Goal: Transaction & Acquisition: Book appointment/travel/reservation

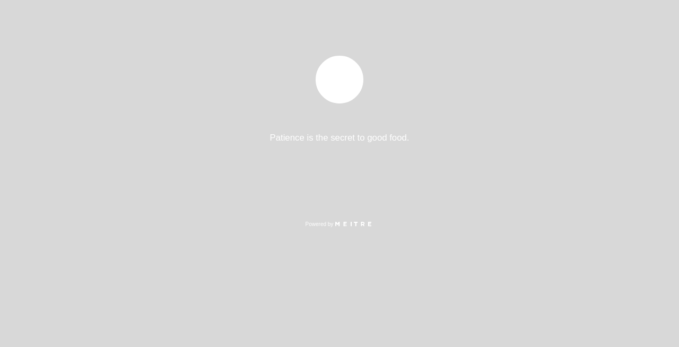
select select "es"
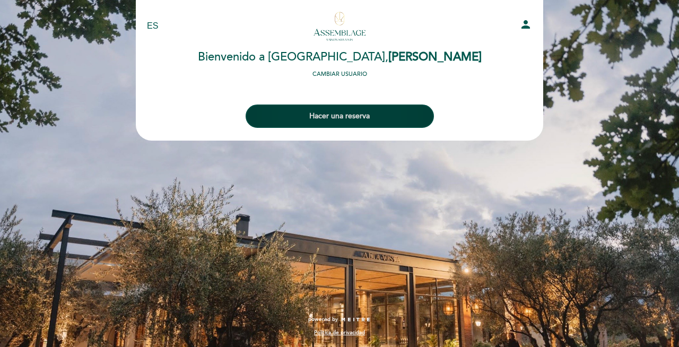
click at [357, 117] on button "Hacer una reserva" at bounding box center [339, 115] width 188 height 23
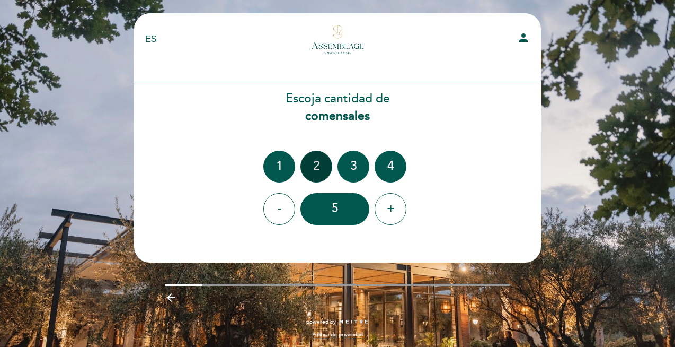
click at [317, 165] on div "2" at bounding box center [317, 167] width 32 height 32
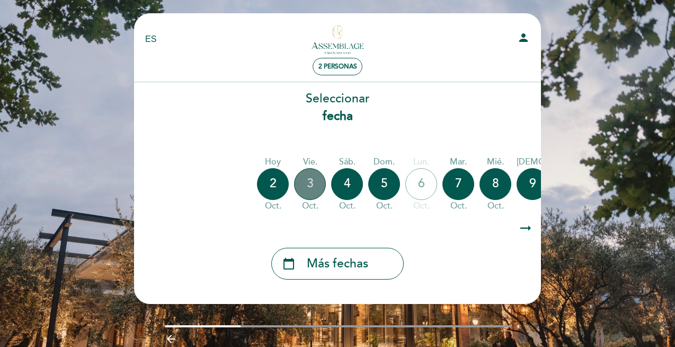
click at [319, 185] on div "3" at bounding box center [310, 184] width 32 height 32
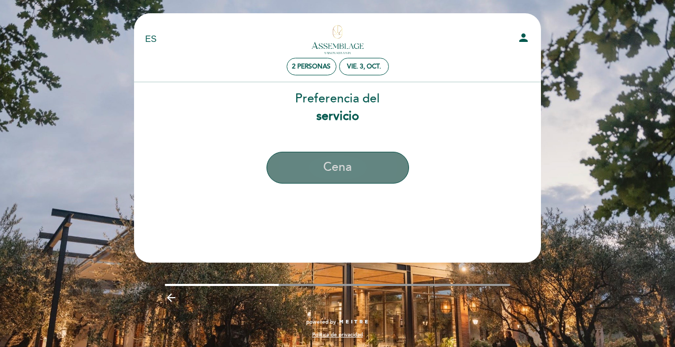
click at [366, 165] on button "Cena" at bounding box center [338, 168] width 143 height 32
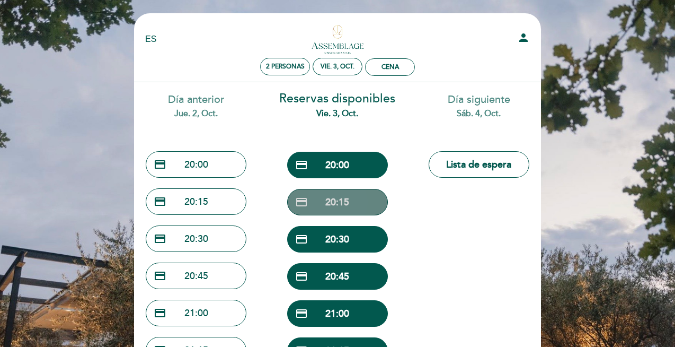
click at [346, 198] on button "credit_card 20:15" at bounding box center [337, 202] width 101 height 27
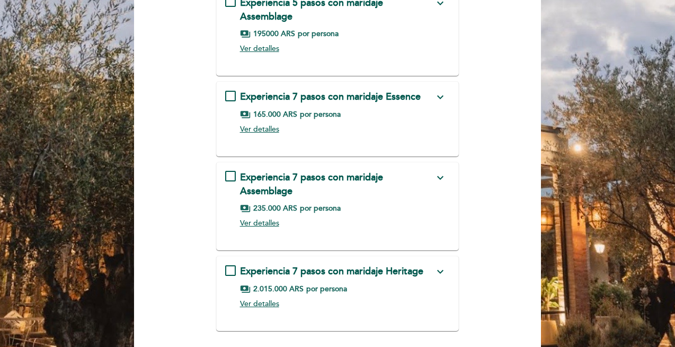
scroll to position [144, 0]
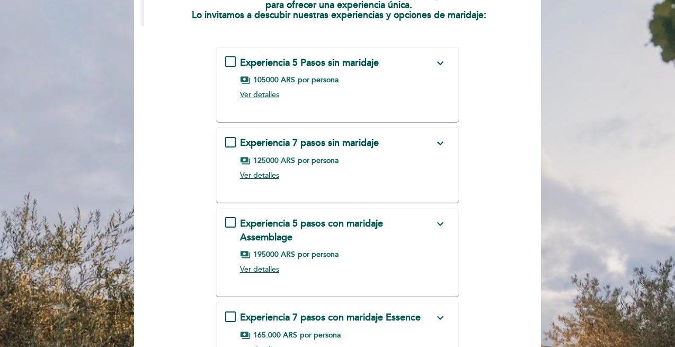
click at [230, 60] on div "Experiencia 5 Pasos sin maridaje expand_more PASO I Inspiración francesa: Tarta…" at bounding box center [337, 80] width 225 height 49
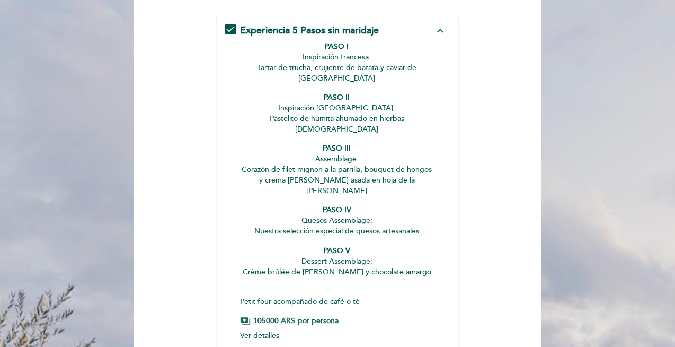
scroll to position [117, 0]
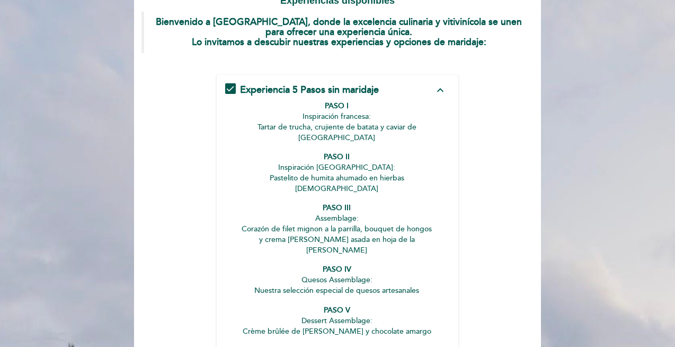
click at [231, 87] on div "Experiencia 5 Pasos sin maridaje expand_less PASO I Inspiración francesa: Tarta…" at bounding box center [337, 243] width 225 height 321
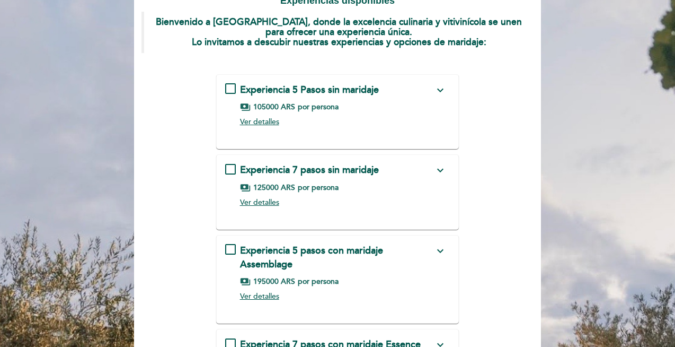
click at [231, 169] on div "Experiencia 7 pasos sin maridaje expand_more PASO I Inspiración francesa: Tarta…" at bounding box center [337, 187] width 225 height 49
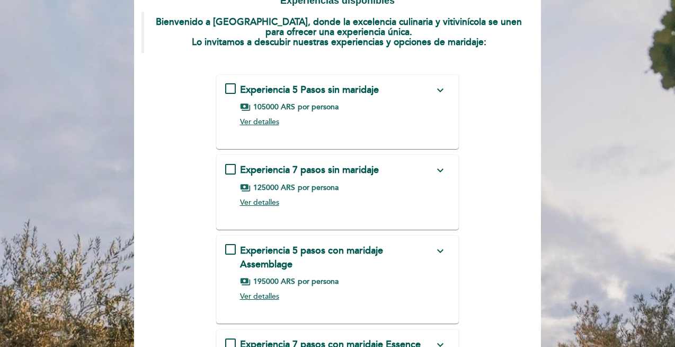
click at [237, 248] on div "Experiencia 5 pasos con maridaje Assemblage expand_more PASO I Inspiración fran…" at bounding box center [337, 275] width 225 height 62
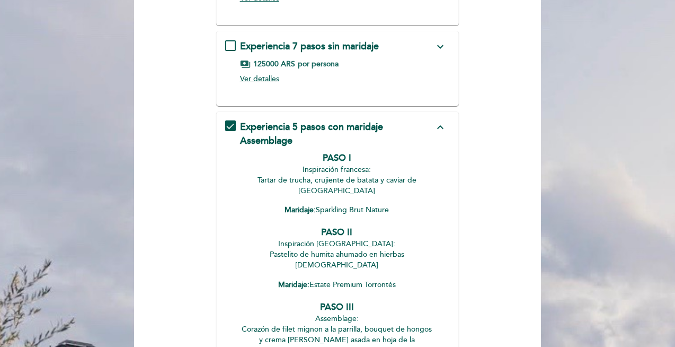
scroll to position [236, 0]
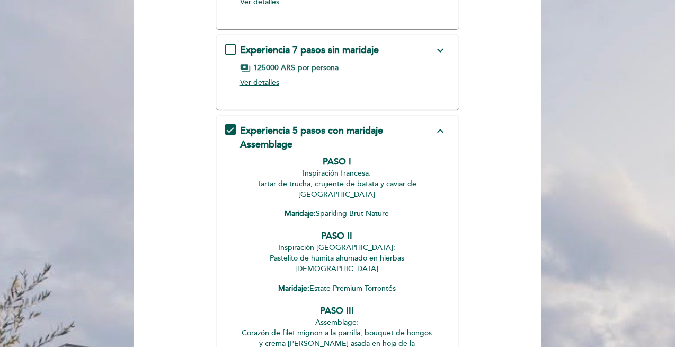
click at [226, 130] on div "Experiencia 5 pasos con maridaje Assemblage expand_less PASO I Inspiración fran…" at bounding box center [337, 340] width 225 height 433
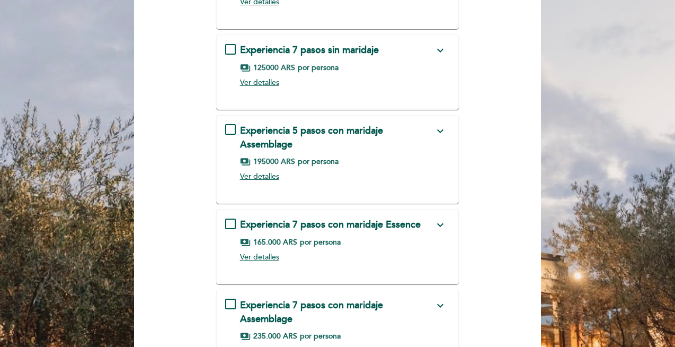
click at [231, 224] on div "Experiencia 7 pasos con maridaje Essence expand_more PASO I Inspiración frances…" at bounding box center [337, 242] width 225 height 49
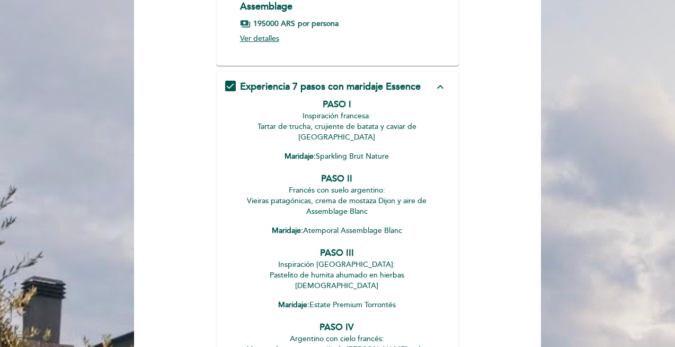
scroll to position [375, 0]
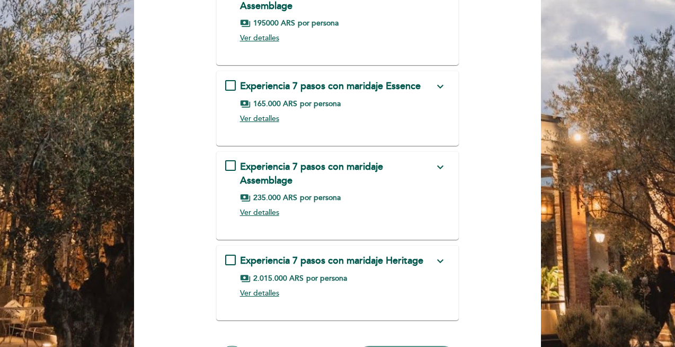
scroll to position [377, 0]
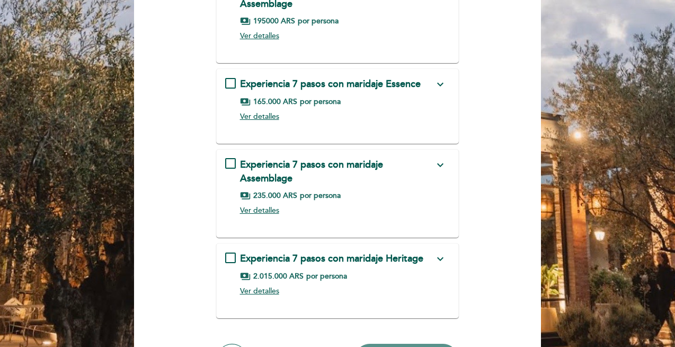
click at [229, 259] on div "Experiencia 7 pasos con maridaje Heritage expand_more PASO I Inspiración france…" at bounding box center [337, 276] width 225 height 49
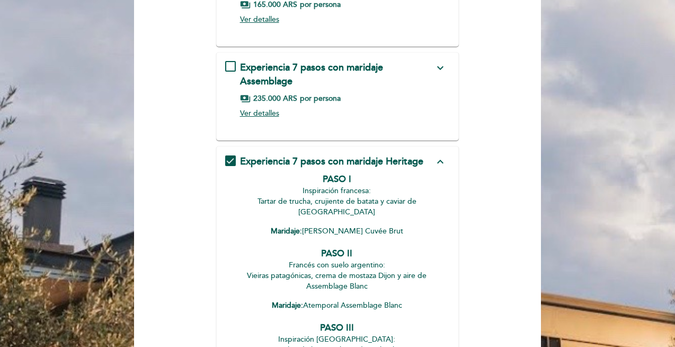
scroll to position [559, 0]
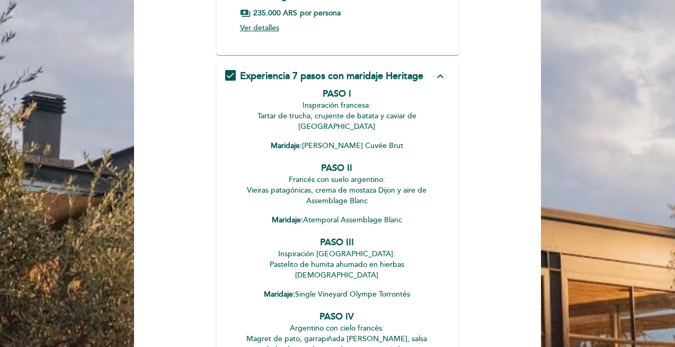
click at [234, 76] on div "Experiencia 7 pasos con maridaje Heritage expand_less PASO I Inspiración france…" at bounding box center [337, 352] width 225 height 567
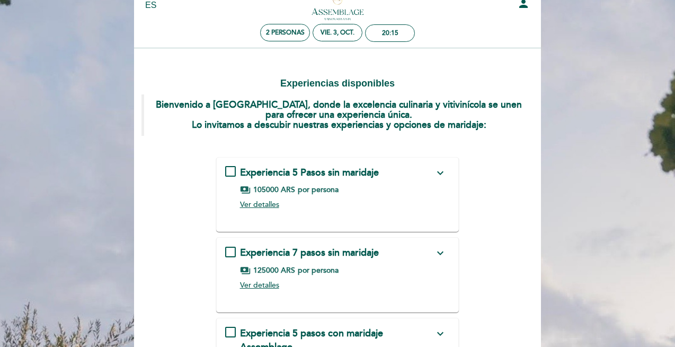
scroll to position [100, 0]
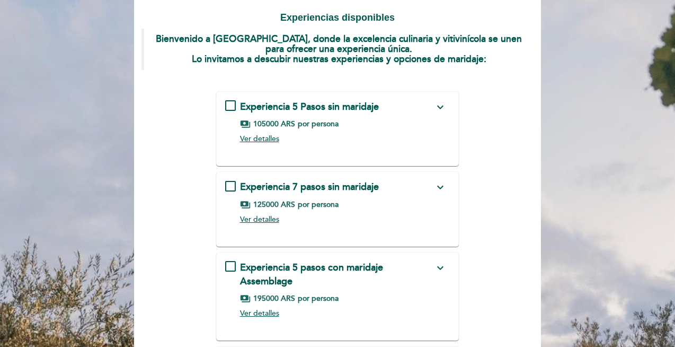
click at [229, 186] on div "Experiencia 7 pasos sin maridaje expand_more PASO I Inspiración francesa: Tarta…" at bounding box center [337, 204] width 225 height 49
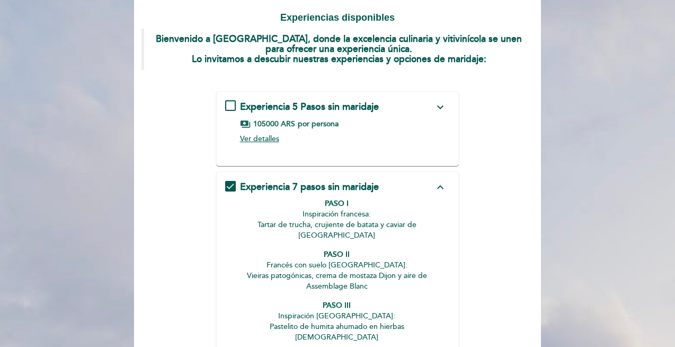
scroll to position [180, 0]
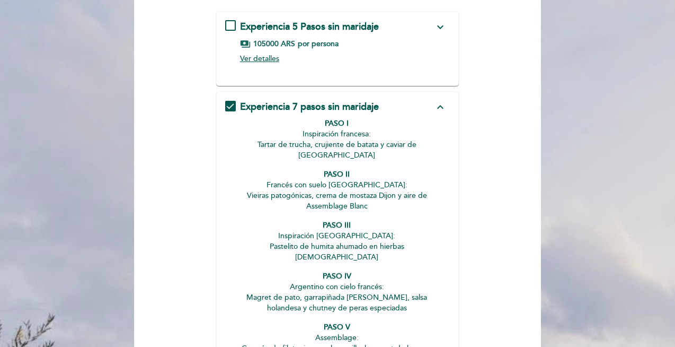
click at [232, 102] on div "Experiencia 7 pasos sin maridaje expand_less PASO I Inspiración francesa: Tarta…" at bounding box center [337, 302] width 225 height 404
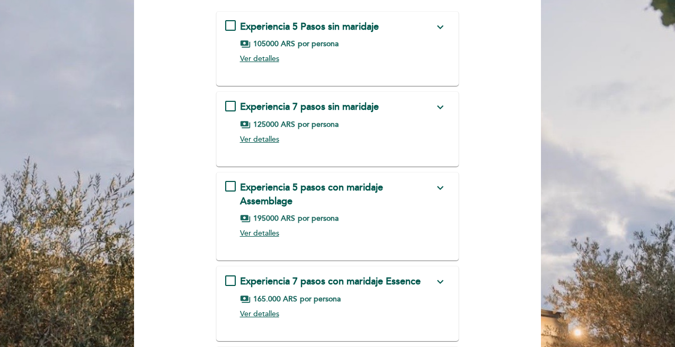
click at [230, 186] on div "Experiencia 5 pasos con maridaje Assemblage expand_more PASO I Inspiración fran…" at bounding box center [337, 212] width 225 height 62
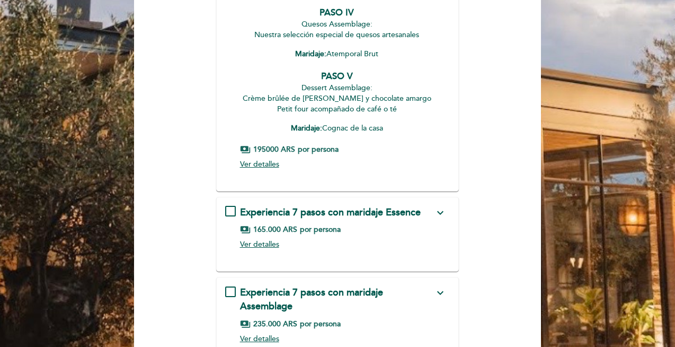
scroll to position [625, 0]
